Goal: Task Accomplishment & Management: Manage account settings

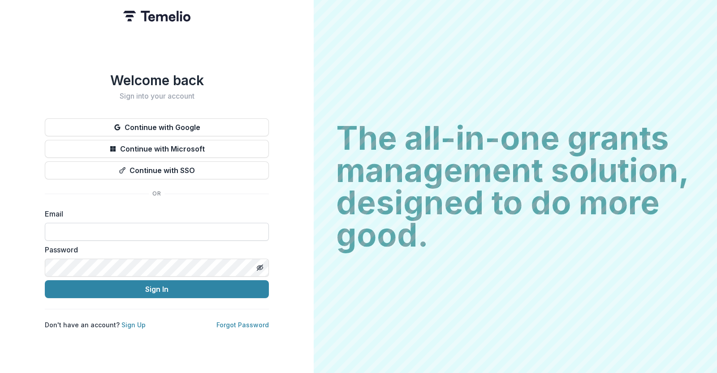
click at [110, 227] on input at bounding box center [157, 232] width 224 height 18
type input "**********"
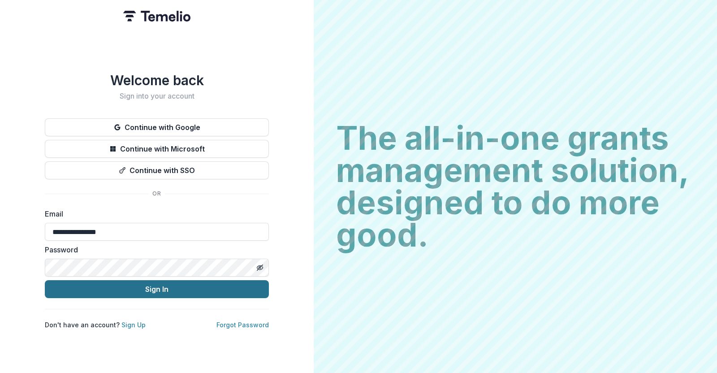
click at [130, 287] on button "Sign In" at bounding box center [157, 289] width 224 height 18
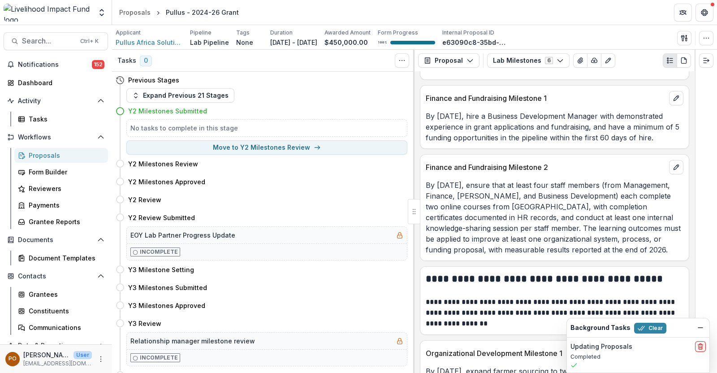
scroll to position [815, 0]
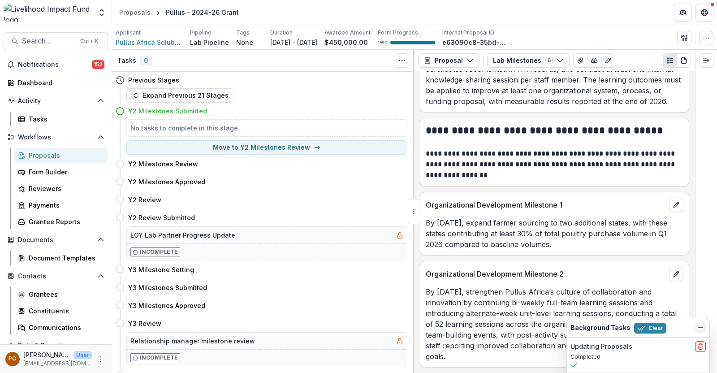
click at [701, 325] on icon "Dismiss" at bounding box center [700, 327] width 7 height 7
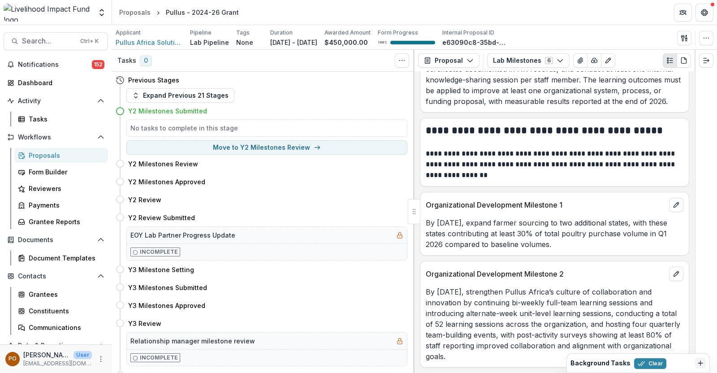
click at [514, 235] on p "By March 2026, expand farmer sourcing to two additional states, with these stat…" at bounding box center [555, 233] width 258 height 32
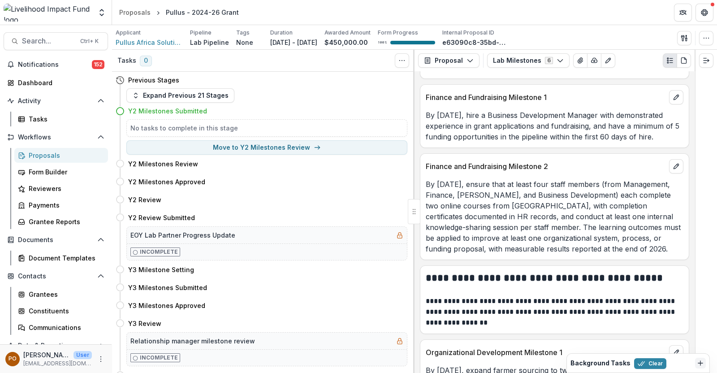
scroll to position [647, 0]
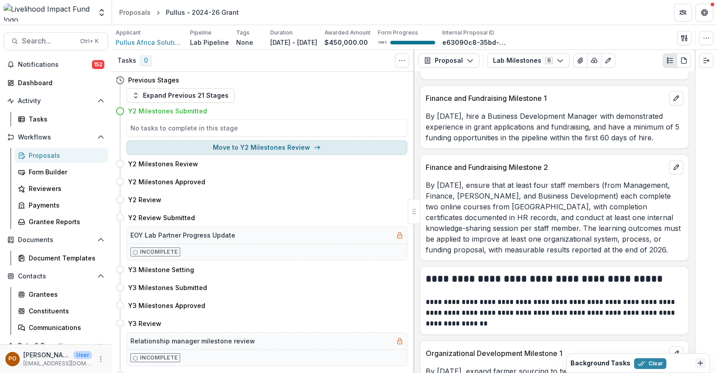
click at [285, 147] on button "Move to Y2 Milestones Review" at bounding box center [266, 147] width 281 height 14
select select "**********"
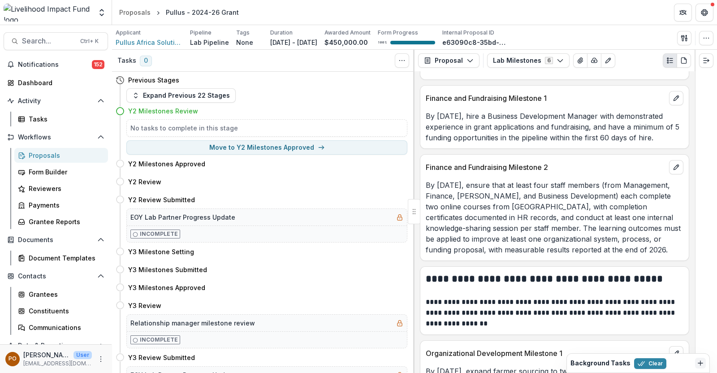
click at [54, 158] on div "Proposals" at bounding box center [65, 155] width 72 height 9
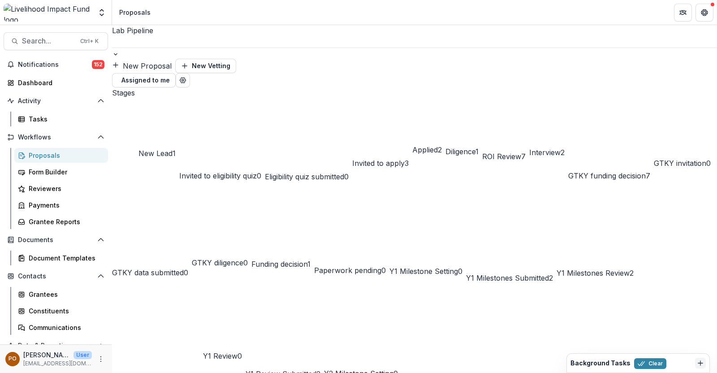
click at [353, 369] on span "Y2 Milestone Setting" at bounding box center [358, 373] width 69 height 9
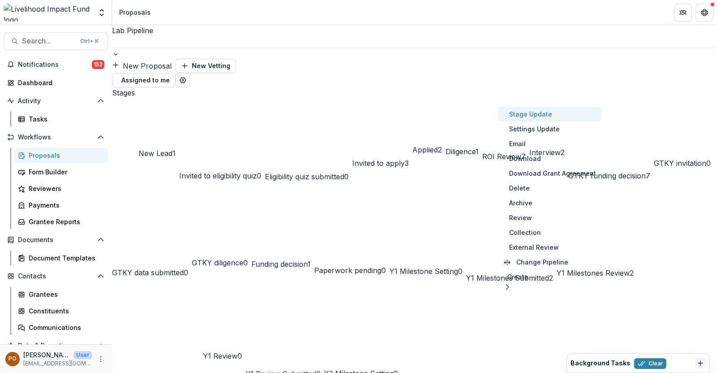
click at [522, 113] on button "Stage Update" at bounding box center [549, 114] width 103 height 15
select select "**********"
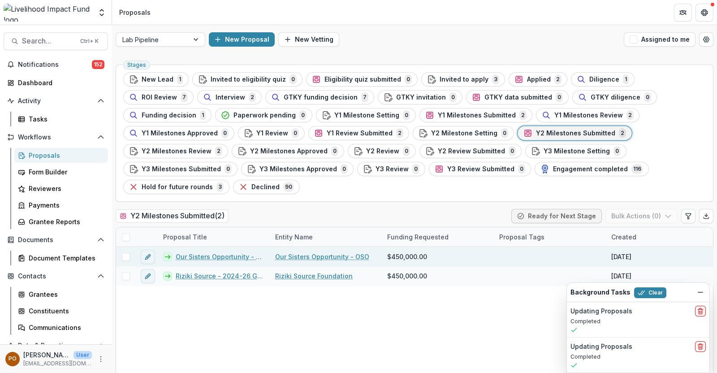
click at [290, 252] on link "Our Sisters Opportunity - OSO" at bounding box center [322, 256] width 94 height 9
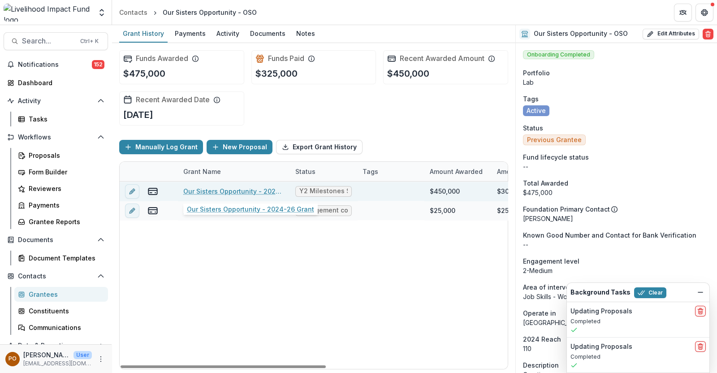
click at [247, 190] on link "Our Sisters Opportunity - 2024-26 Grant" at bounding box center [233, 190] width 101 height 9
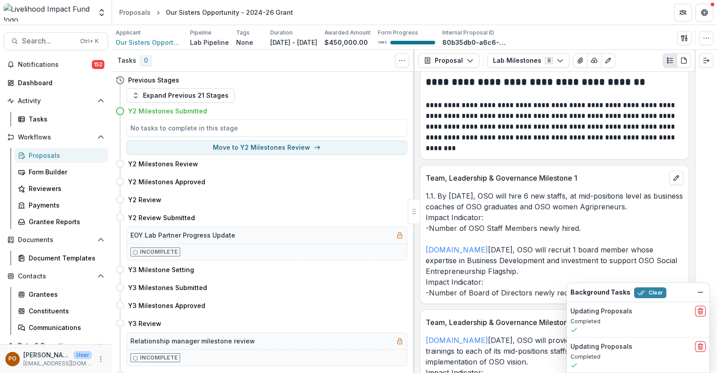
scroll to position [280, 0]
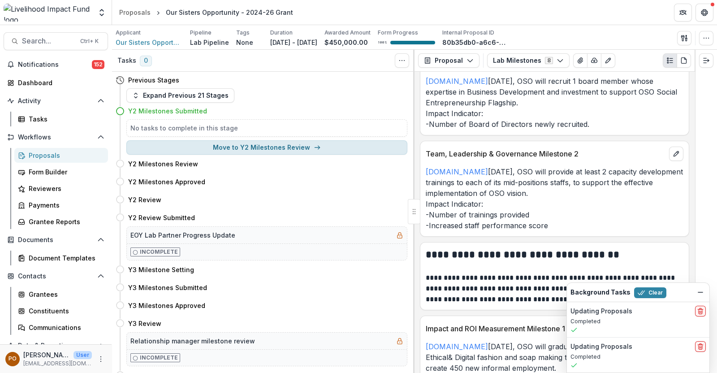
click at [278, 147] on button "Move to Y2 Milestones Review" at bounding box center [266, 147] width 281 height 14
select select "**********"
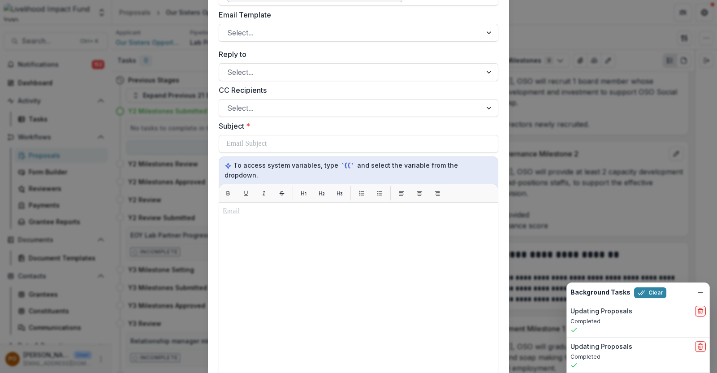
scroll to position [56, 0]
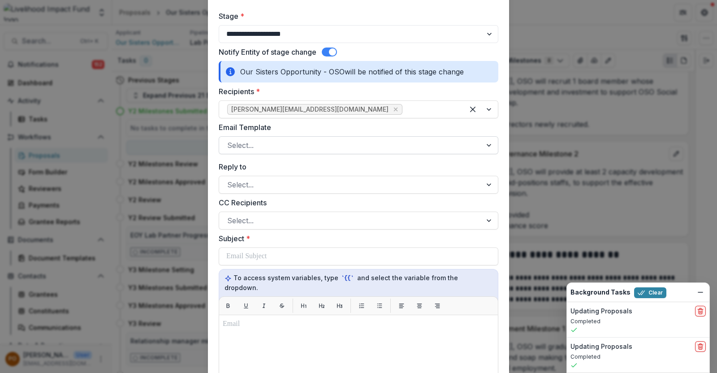
click at [278, 147] on div at bounding box center [350, 145] width 247 height 13
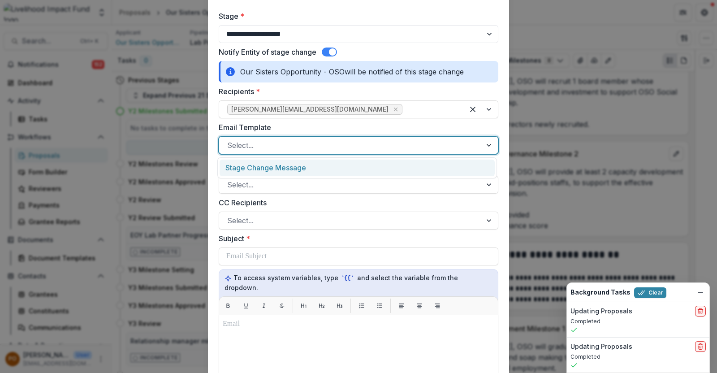
click at [282, 173] on div "Stage Change Message" at bounding box center [357, 168] width 275 height 17
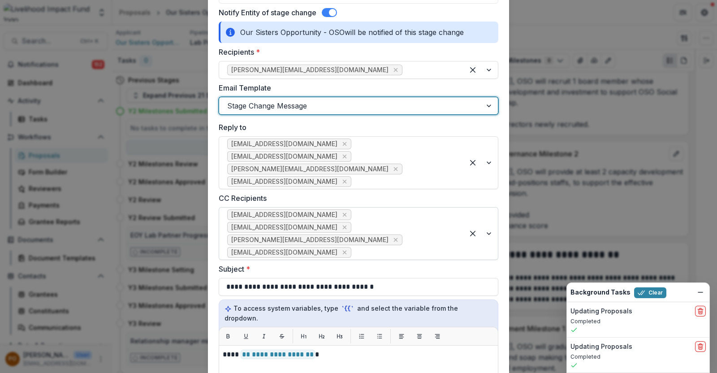
scroll to position [112, 0]
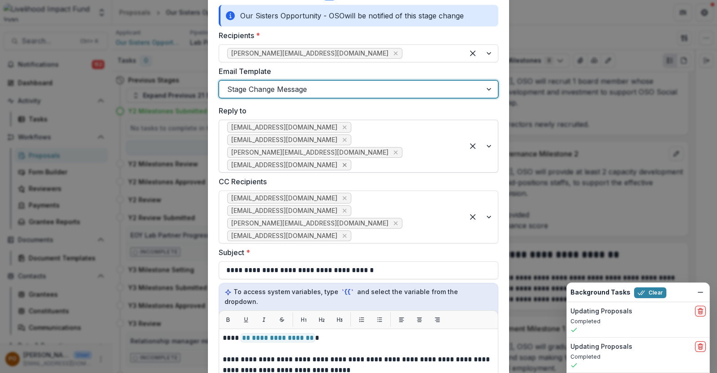
click at [341, 161] on icon "Remove dzidzor@lifund.org" at bounding box center [344, 164] width 7 height 7
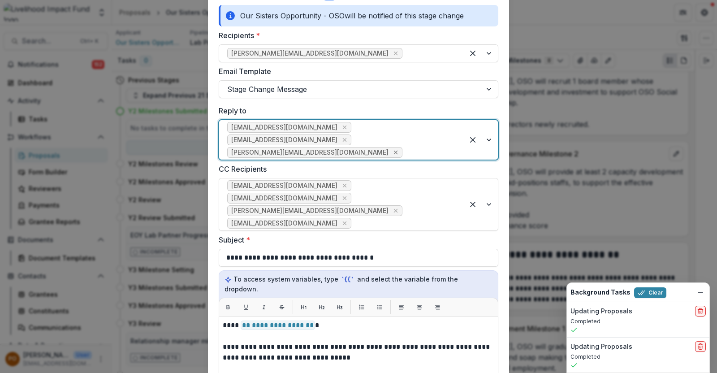
click at [398, 151] on icon "Remove rachel@lifund.org" at bounding box center [396, 153] width 4 height 4
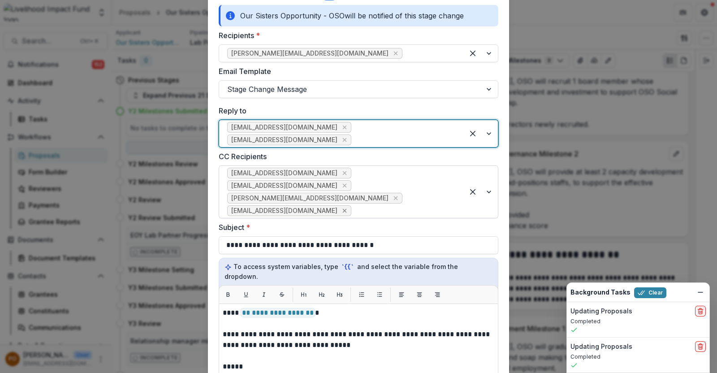
click at [341, 207] on icon "Remove dzidzor@lifund.org" at bounding box center [344, 210] width 7 height 7
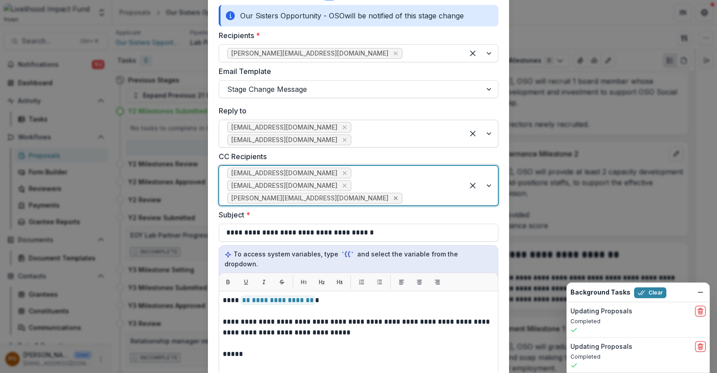
click at [399, 195] on icon "Remove rachel@lifund.org" at bounding box center [395, 198] width 7 height 7
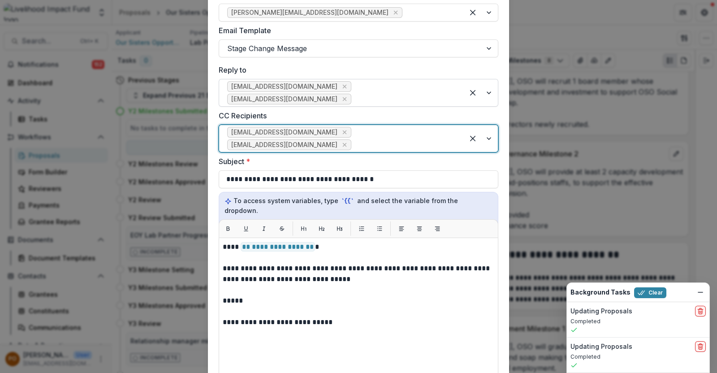
scroll to position [376, 0]
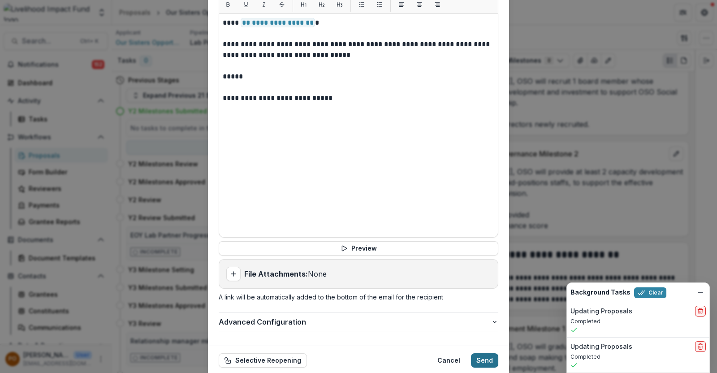
click at [478, 353] on button "Send" at bounding box center [484, 360] width 27 height 14
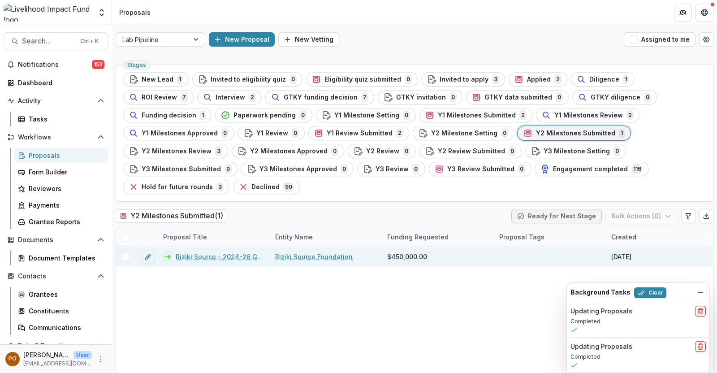
click at [235, 252] on link "Riziki Source - 2024-26 Grant" at bounding box center [220, 256] width 89 height 9
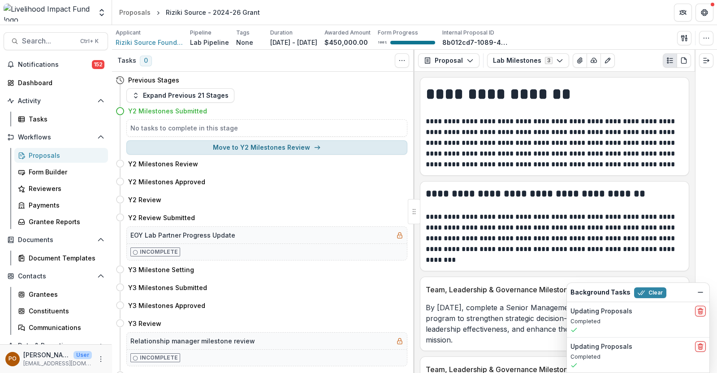
click at [263, 148] on button "Move to Y2 Milestones Review" at bounding box center [266, 147] width 281 height 14
select select "**********"
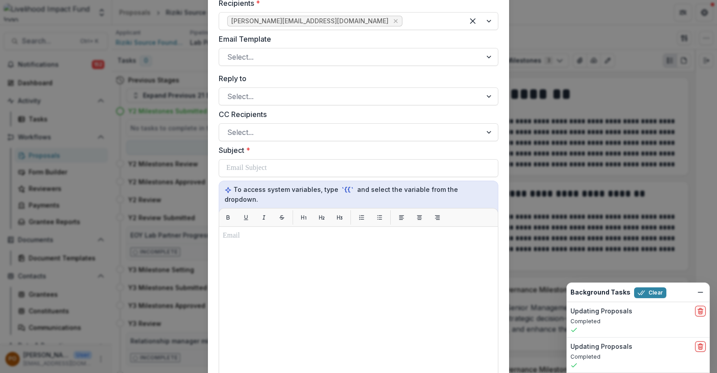
scroll to position [56, 0]
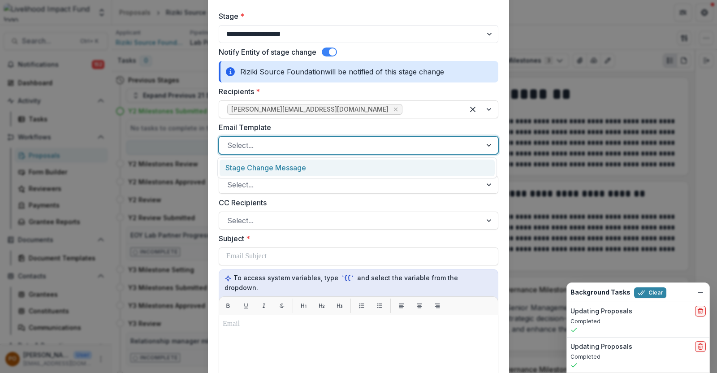
click at [300, 144] on div at bounding box center [350, 145] width 247 height 13
click at [297, 162] on div "Stage Change Message" at bounding box center [357, 168] width 275 height 17
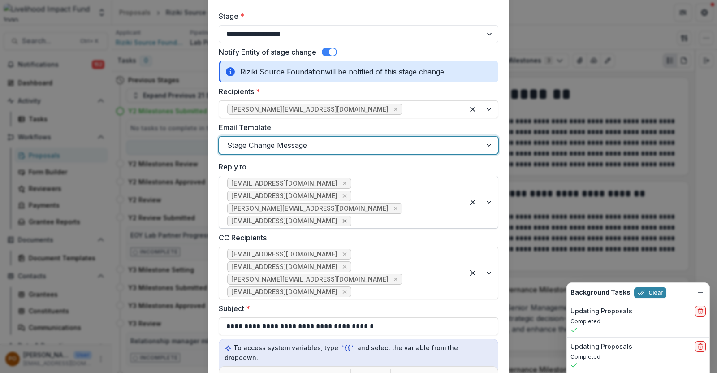
click at [341, 217] on icon "Remove dzidzor@lifund.org" at bounding box center [344, 220] width 7 height 7
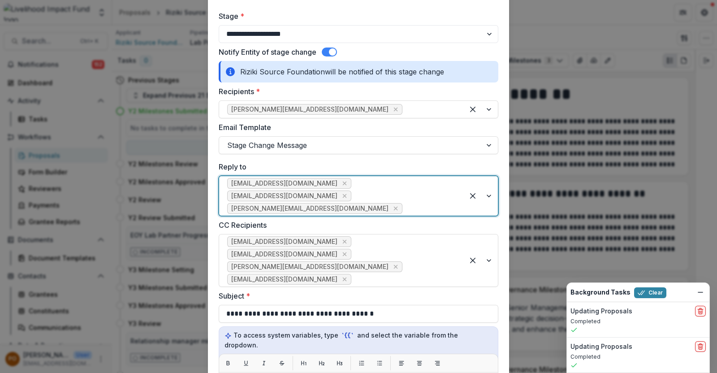
click at [294, 193] on div "[EMAIL_ADDRESS][DOMAIN_NAME] [EMAIL_ADDRESS][DOMAIN_NAME] [PERSON_NAME][EMAIL_A…" at bounding box center [359, 196] width 280 height 40
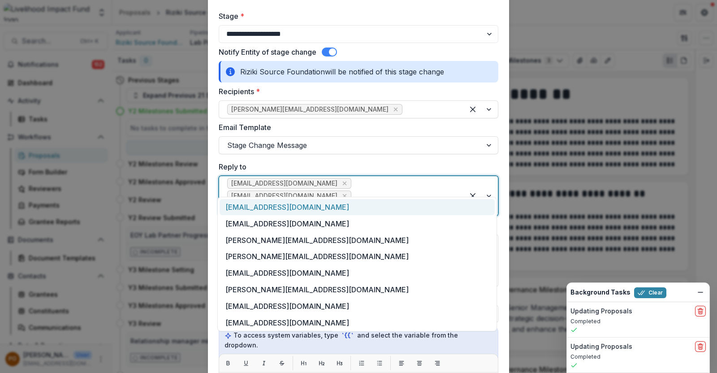
click at [399, 205] on icon "Remove rachel@lifund.org" at bounding box center [395, 208] width 7 height 7
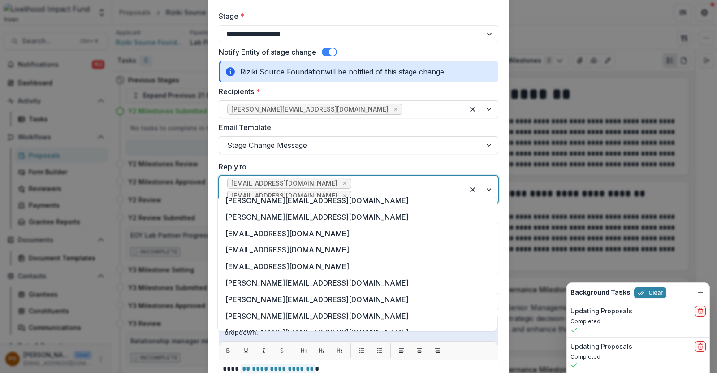
scroll to position [224, 0]
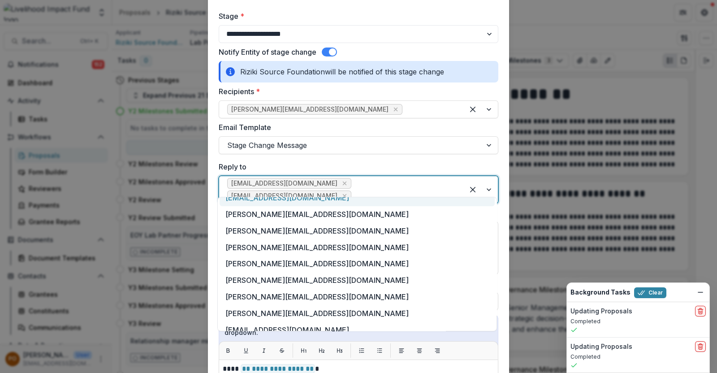
click at [554, 181] on div "**********" at bounding box center [358, 186] width 717 height 373
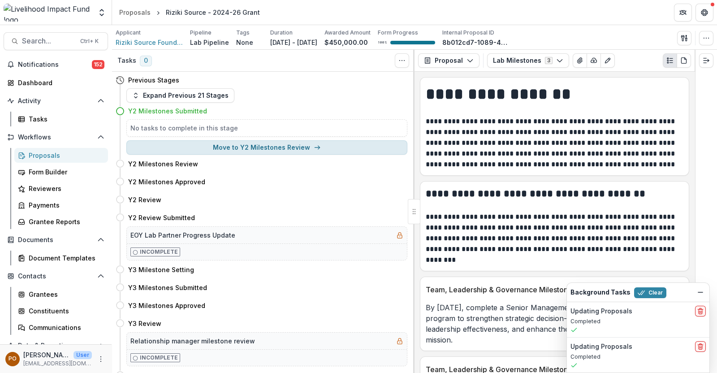
click at [285, 148] on button "Move to Y2 Milestones Review" at bounding box center [266, 147] width 281 height 14
select select "**********"
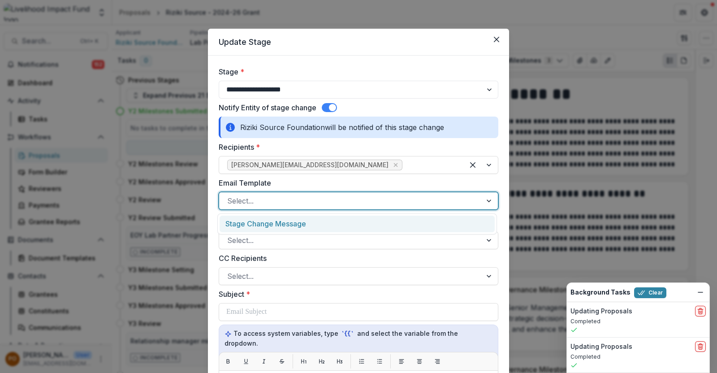
click at [290, 200] on div at bounding box center [350, 201] width 247 height 13
click at [284, 223] on div "Stage Change Message" at bounding box center [357, 224] width 275 height 17
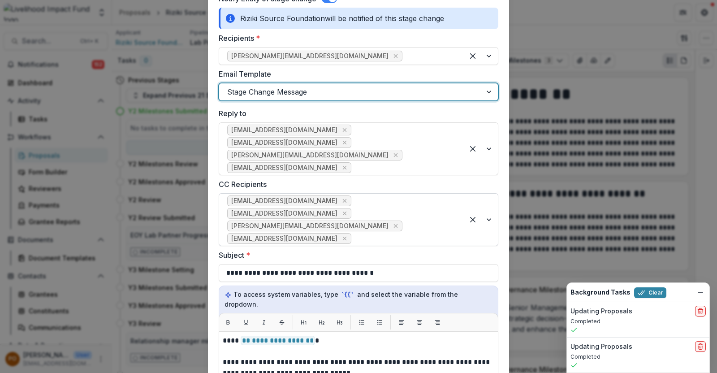
scroll to position [112, 0]
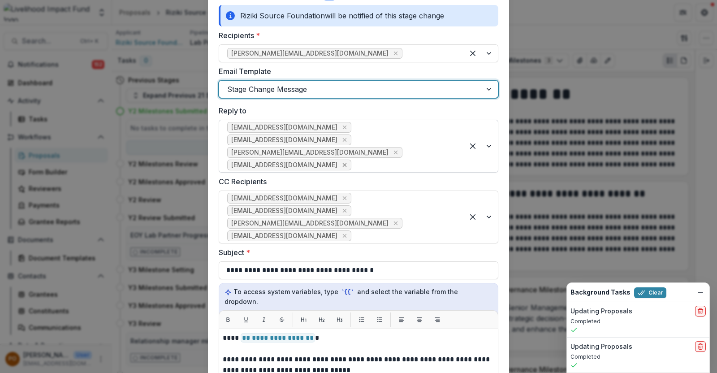
click at [341, 161] on icon "Remove dzidzor@lifund.org" at bounding box center [344, 164] width 7 height 7
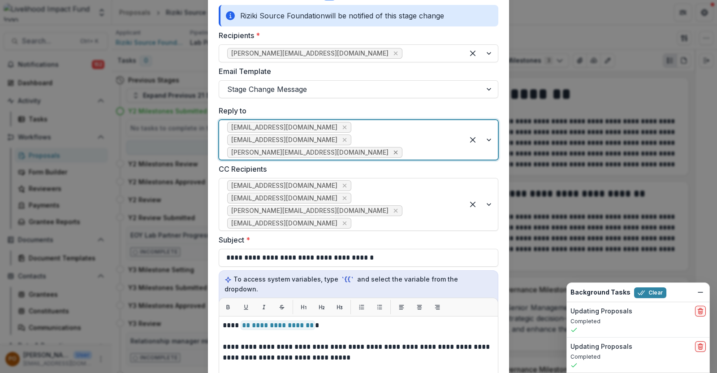
click at [399, 149] on icon "Remove rachel@lifund.org" at bounding box center [395, 152] width 7 height 7
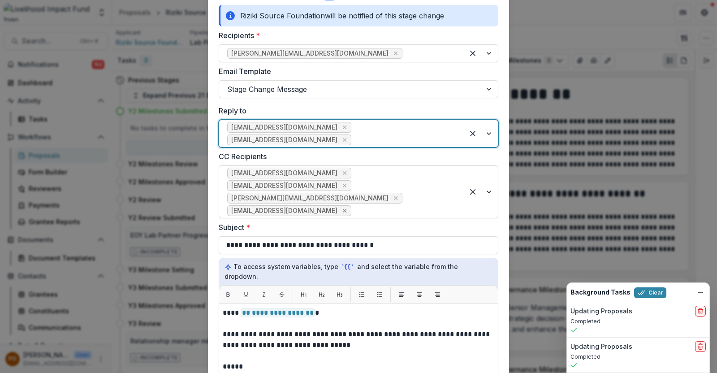
click at [341, 207] on icon "Remove dzidzor@lifund.org" at bounding box center [344, 210] width 7 height 7
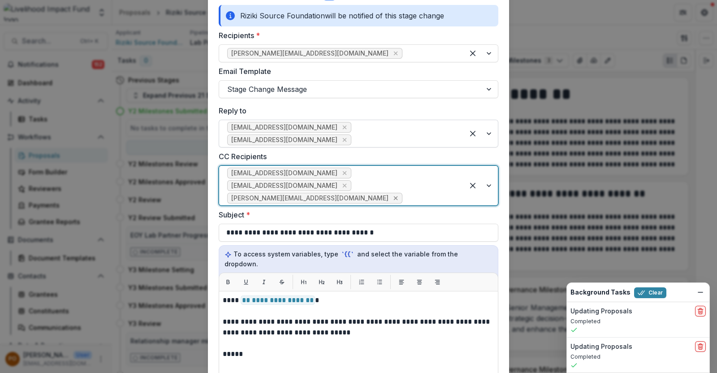
click at [399, 195] on icon "Remove rachel@lifund.org" at bounding box center [395, 198] width 7 height 7
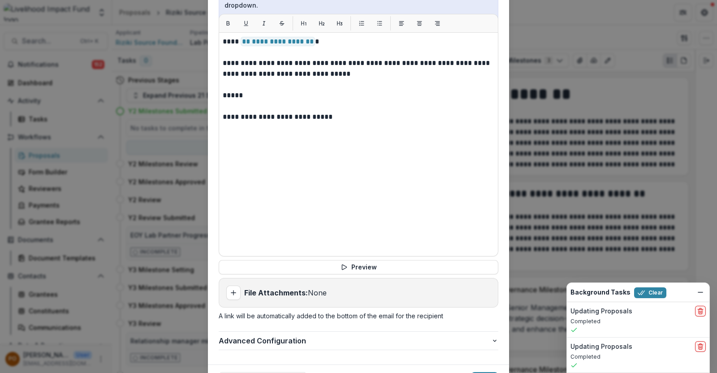
scroll to position [376, 0]
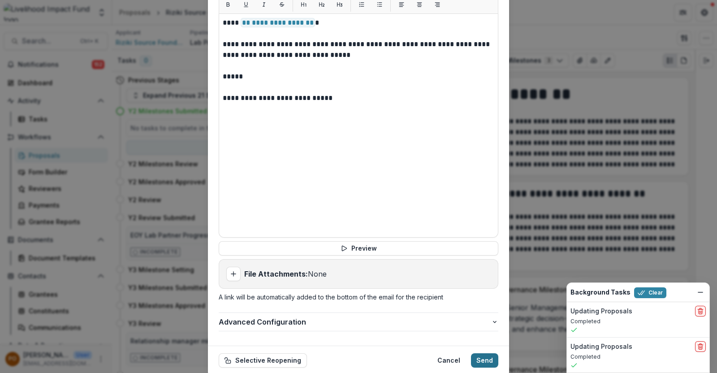
click at [482, 353] on button "Send" at bounding box center [484, 360] width 27 height 14
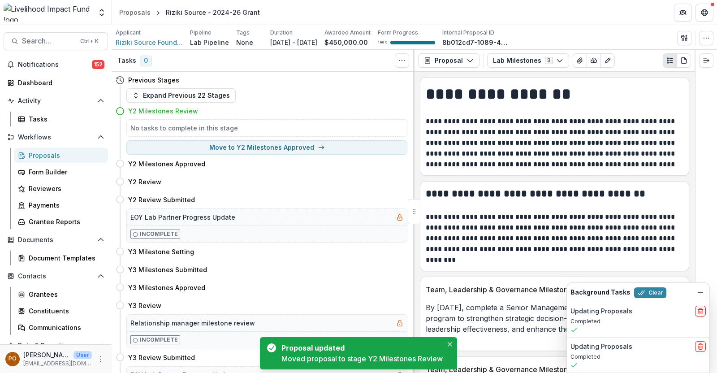
click at [51, 155] on div "Proposals" at bounding box center [65, 155] width 72 height 9
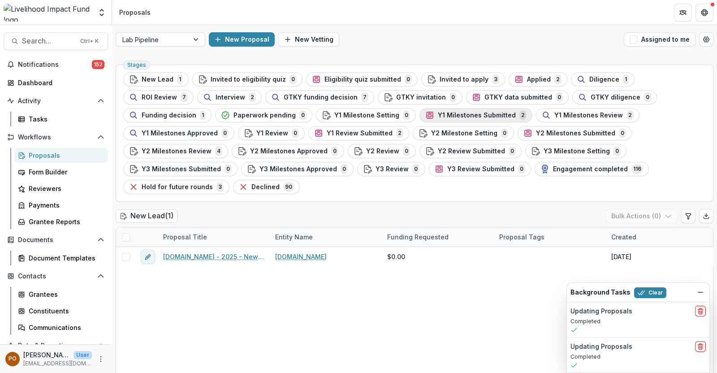
click at [438, 116] on span "Y1 Milestones Submitted" at bounding box center [477, 116] width 78 height 8
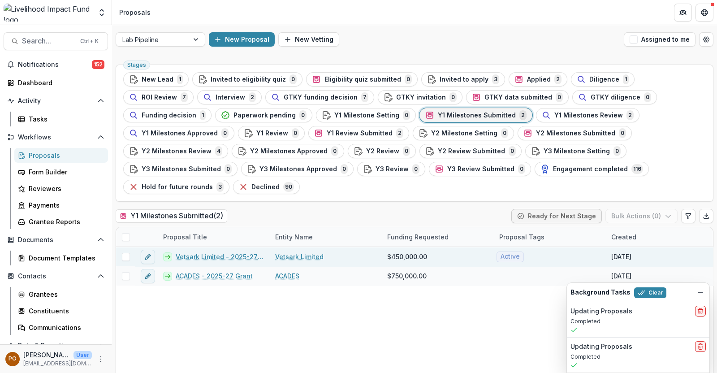
click at [208, 252] on link "Vetsark Limited - 2025-27 Grant" at bounding box center [220, 256] width 89 height 9
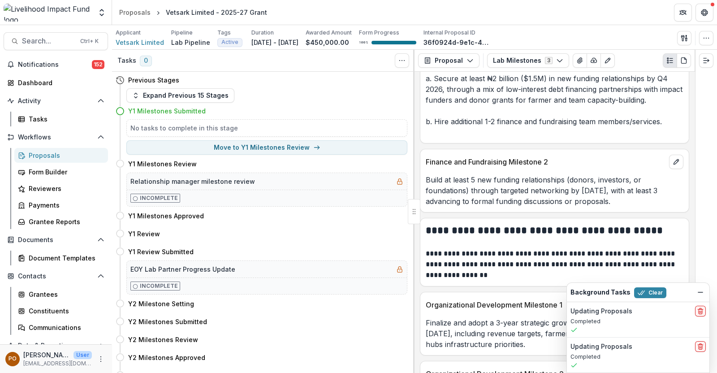
scroll to position [761, 0]
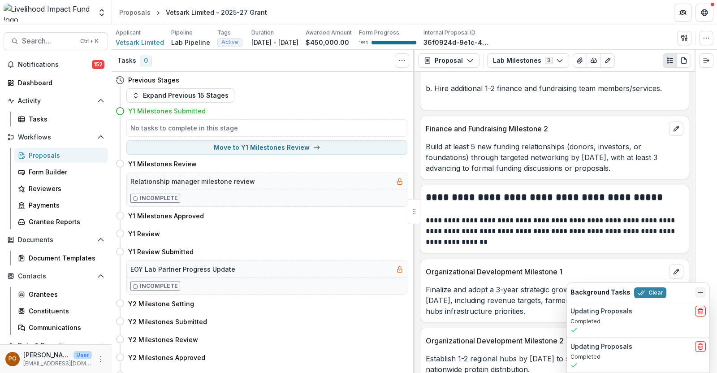
click at [696, 292] on button "Dismiss" at bounding box center [700, 292] width 11 height 11
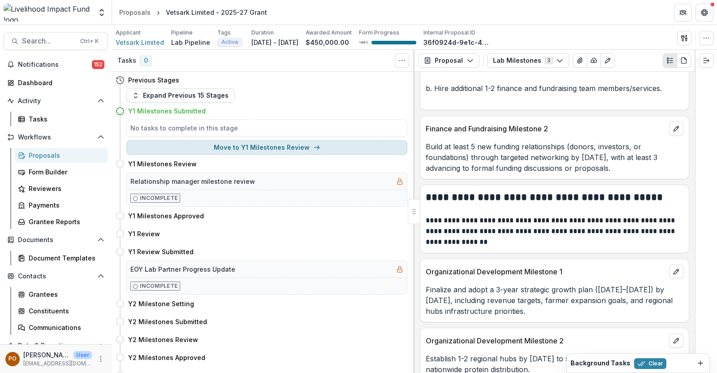
click at [287, 142] on button "Move to Y1 Milestones Review" at bounding box center [266, 147] width 281 height 14
select select "**********"
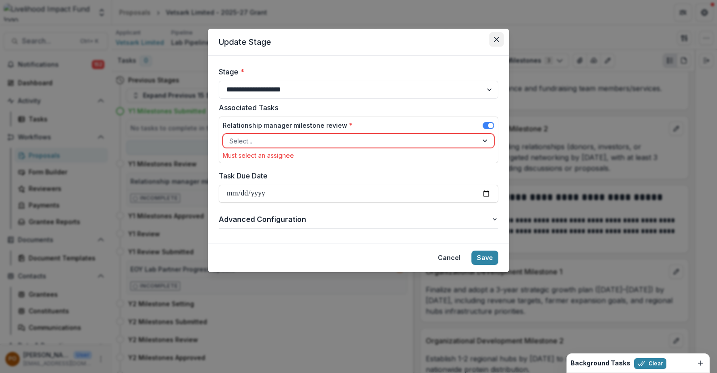
click at [500, 39] on button "Close" at bounding box center [496, 39] width 14 height 14
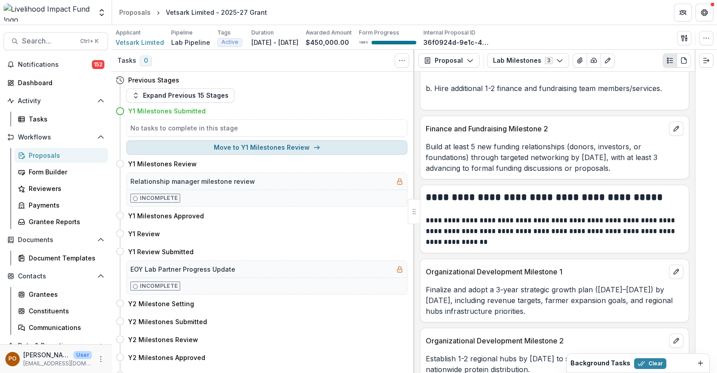
click at [281, 143] on button "Move to Y1 Milestones Review" at bounding box center [266, 147] width 281 height 14
select select "**********"
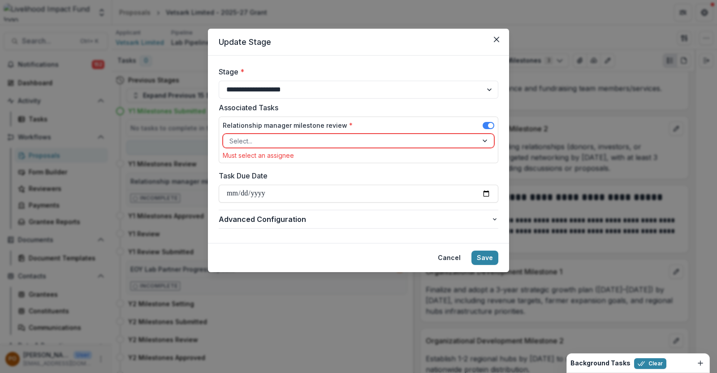
click at [286, 142] on div at bounding box center [350, 140] width 242 height 11
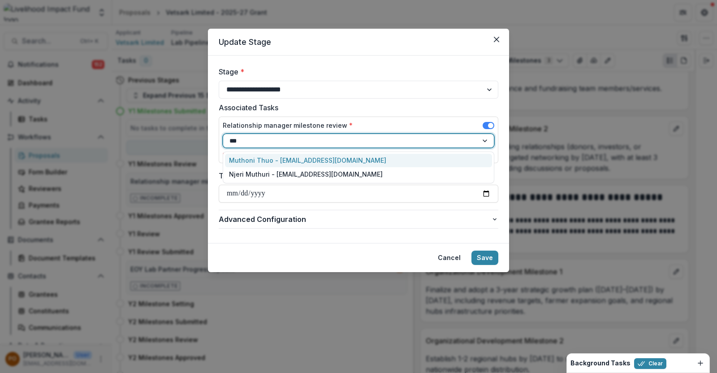
type input "****"
click at [308, 160] on div "Muthoni Thuo - [EMAIL_ADDRESS][DOMAIN_NAME]" at bounding box center [358, 161] width 267 height 14
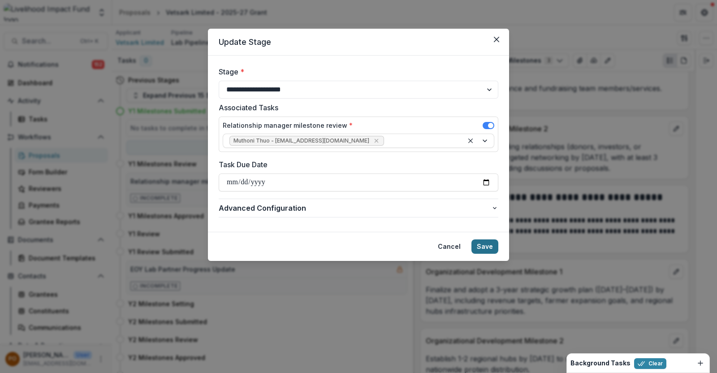
click at [490, 247] on button "Save" at bounding box center [485, 246] width 27 height 14
